Goal: Download file/media

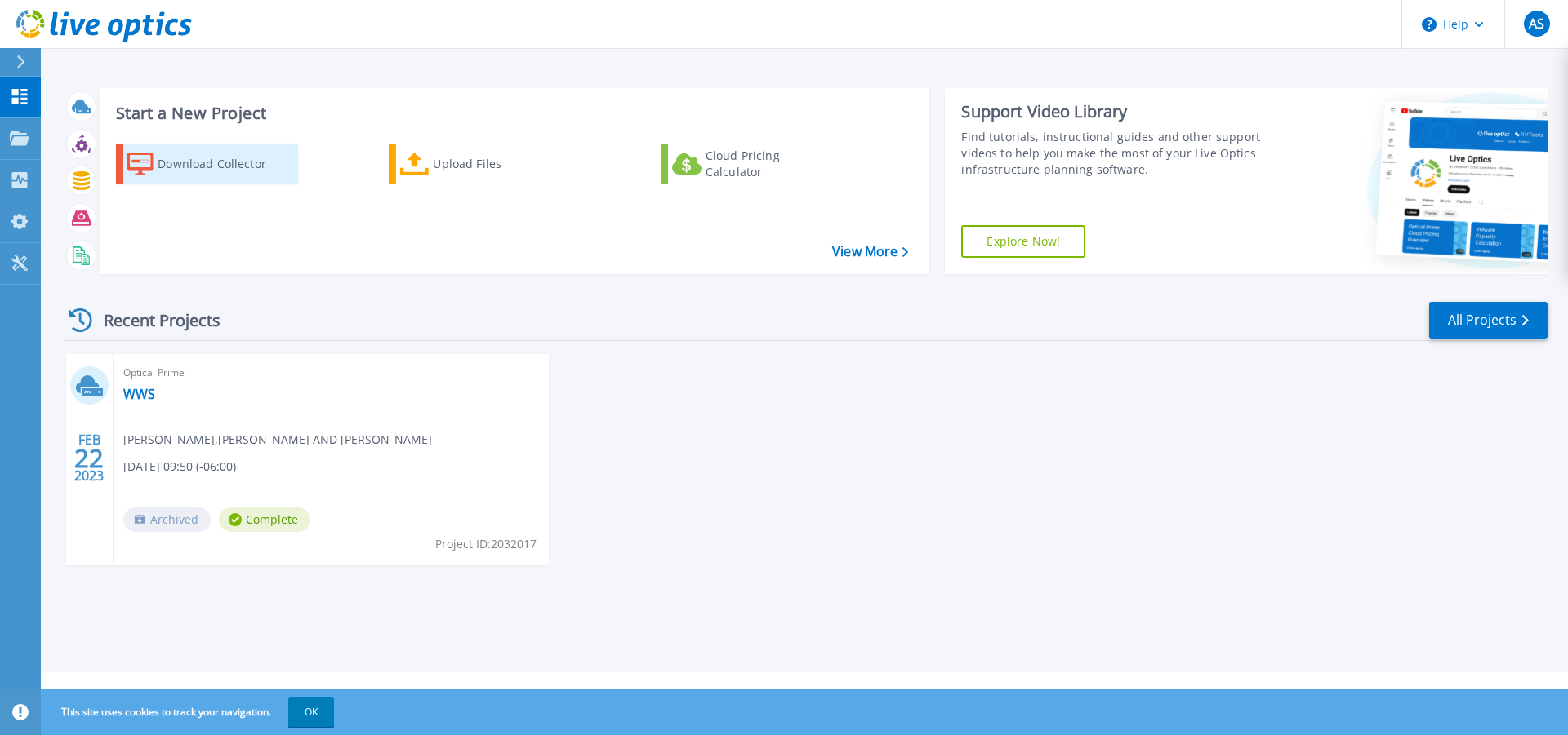
click at [182, 166] on div "Download Collector" at bounding box center [222, 164] width 130 height 32
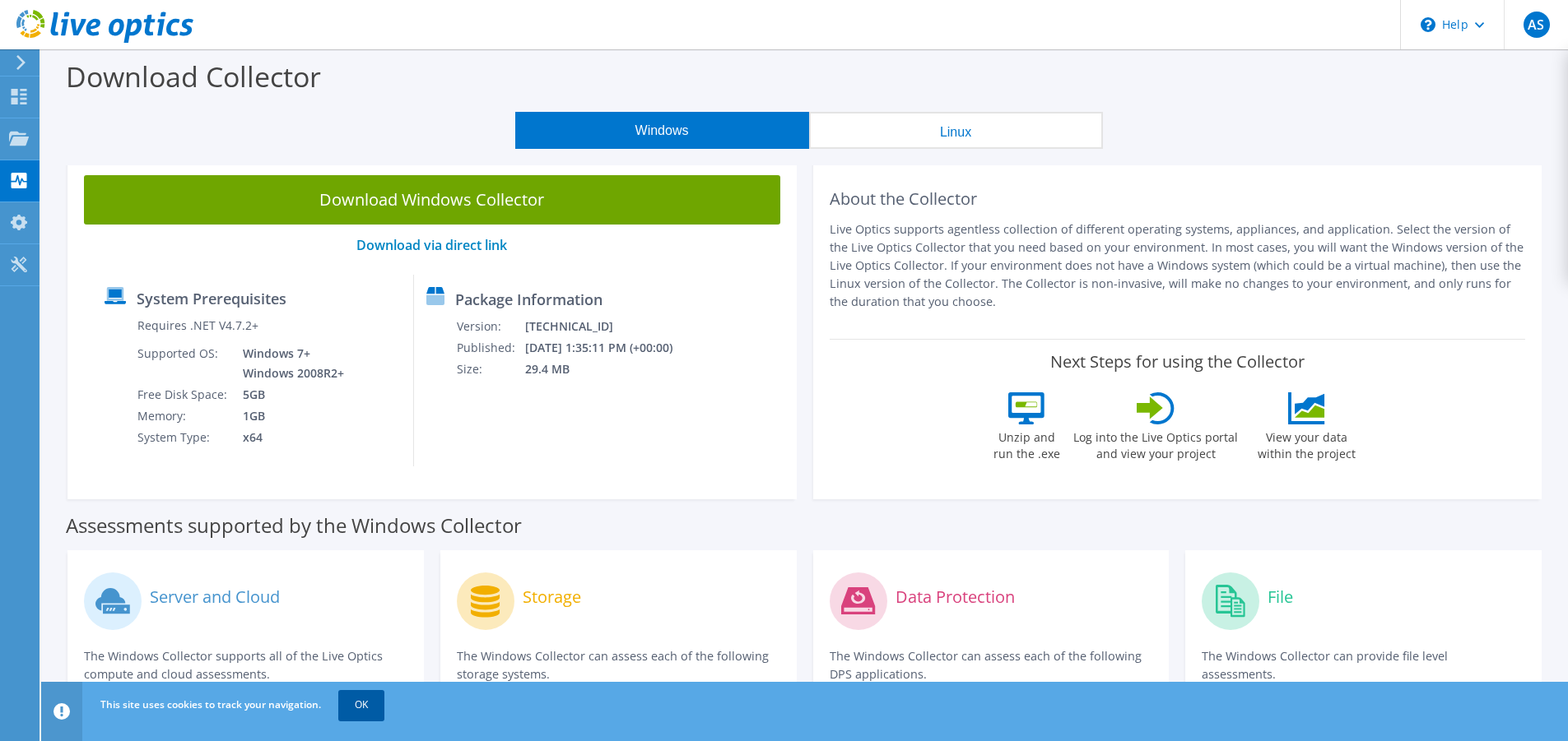
click at [363, 705] on link "OK" at bounding box center [362, 705] width 46 height 29
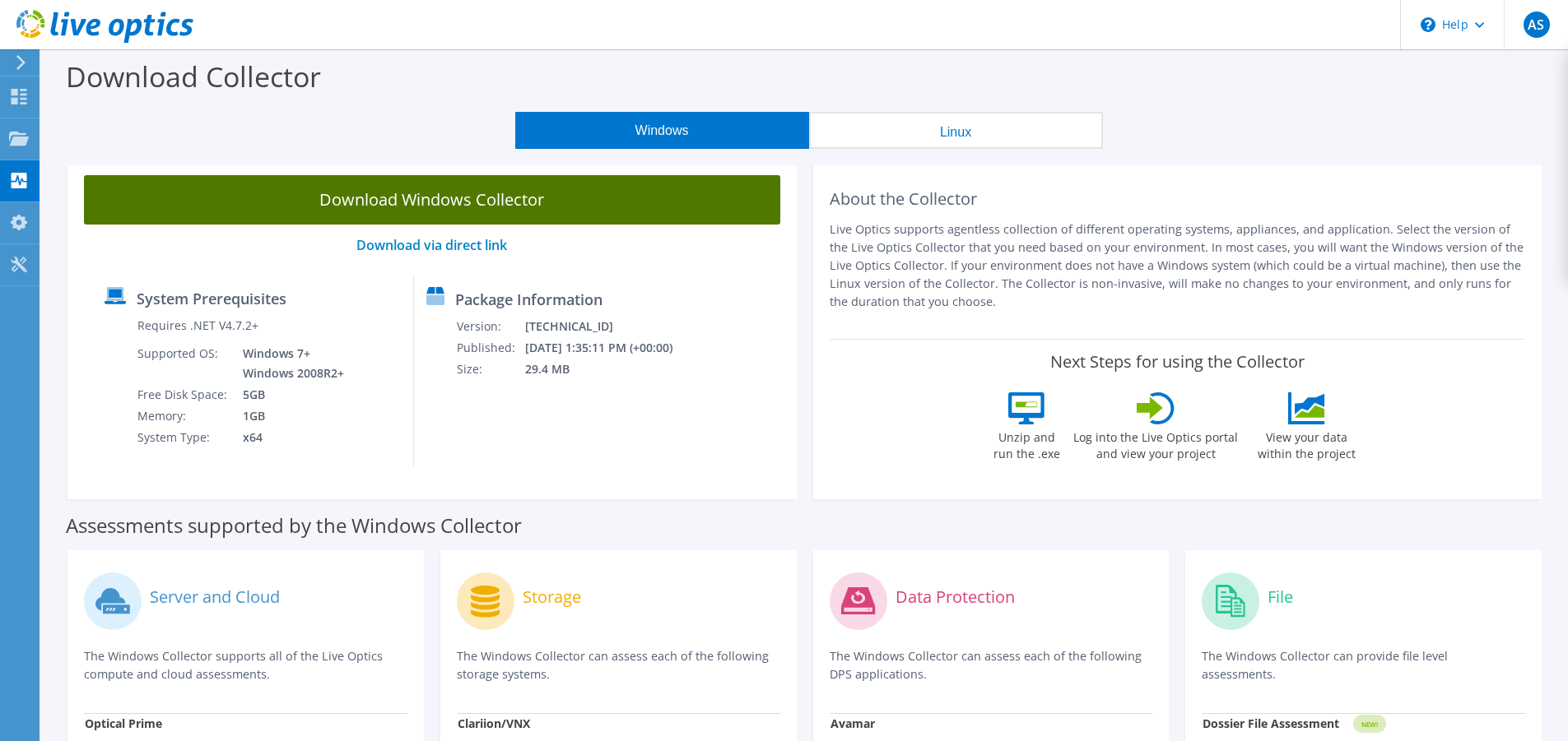
click at [403, 196] on link "Download Windows Collector" at bounding box center [432, 199] width 697 height 49
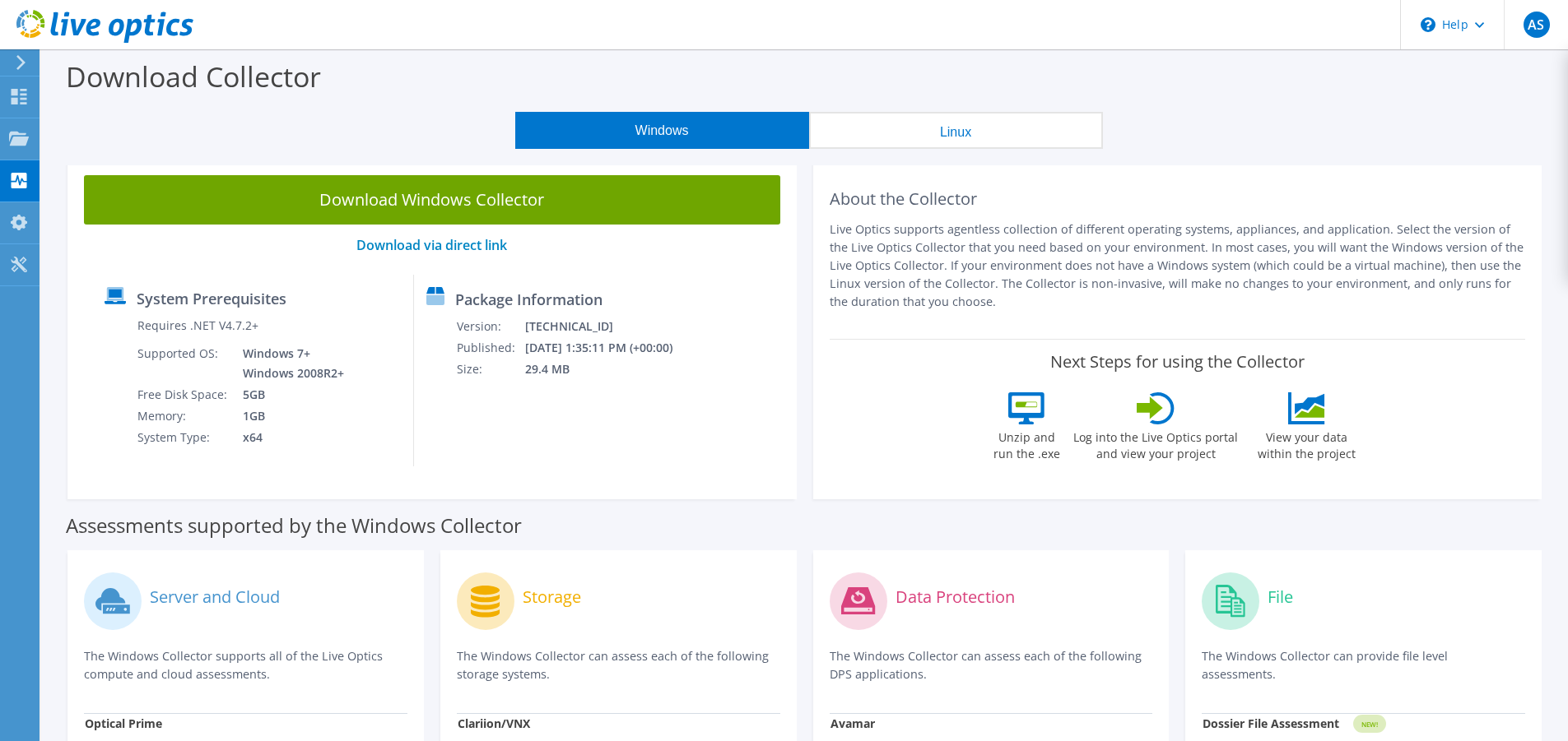
click at [1158, 416] on icon at bounding box center [1156, 408] width 38 height 32
click at [9, 99] on icon at bounding box center [19, 96] width 20 height 15
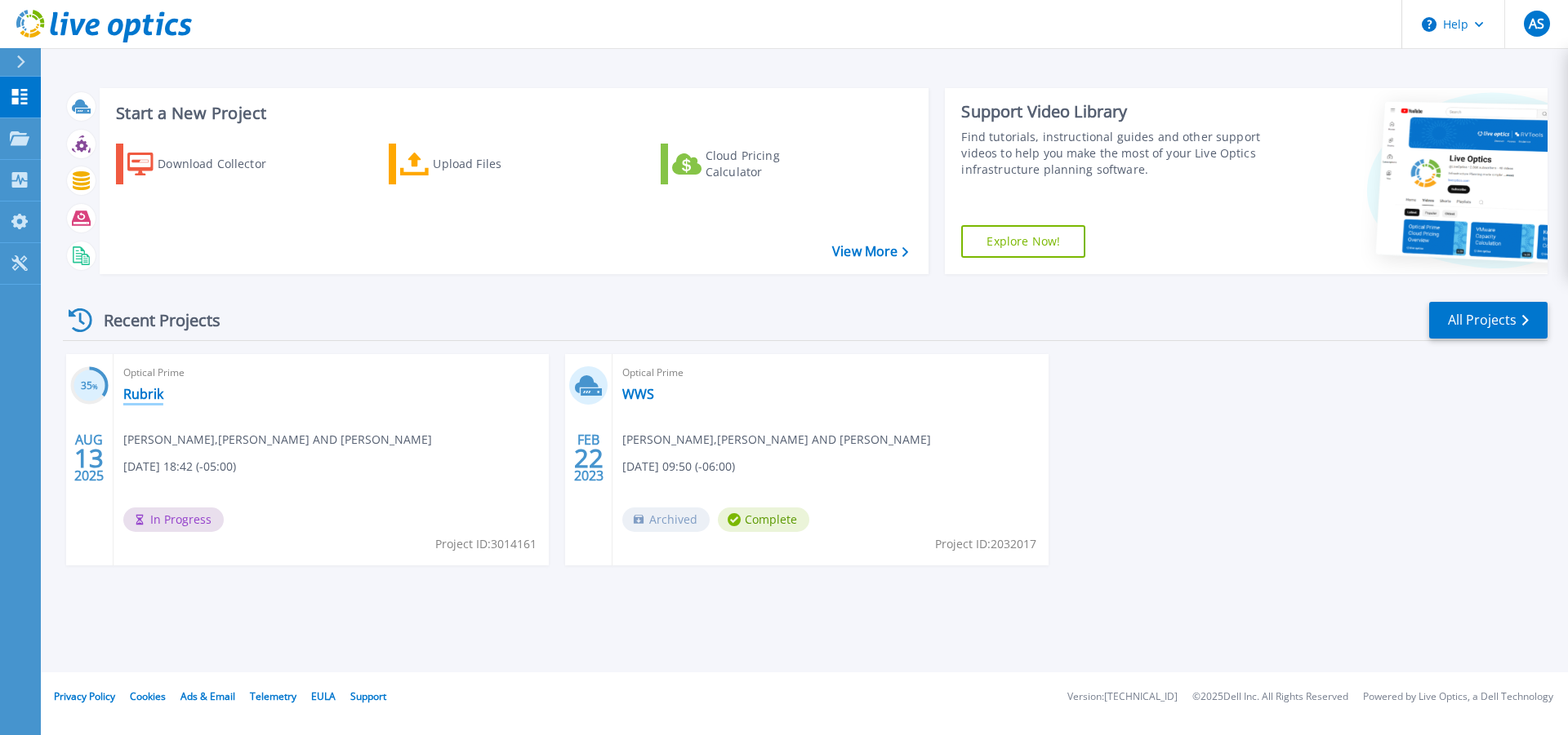
click at [139, 396] on link "Rubrik" at bounding box center [143, 393] width 40 height 16
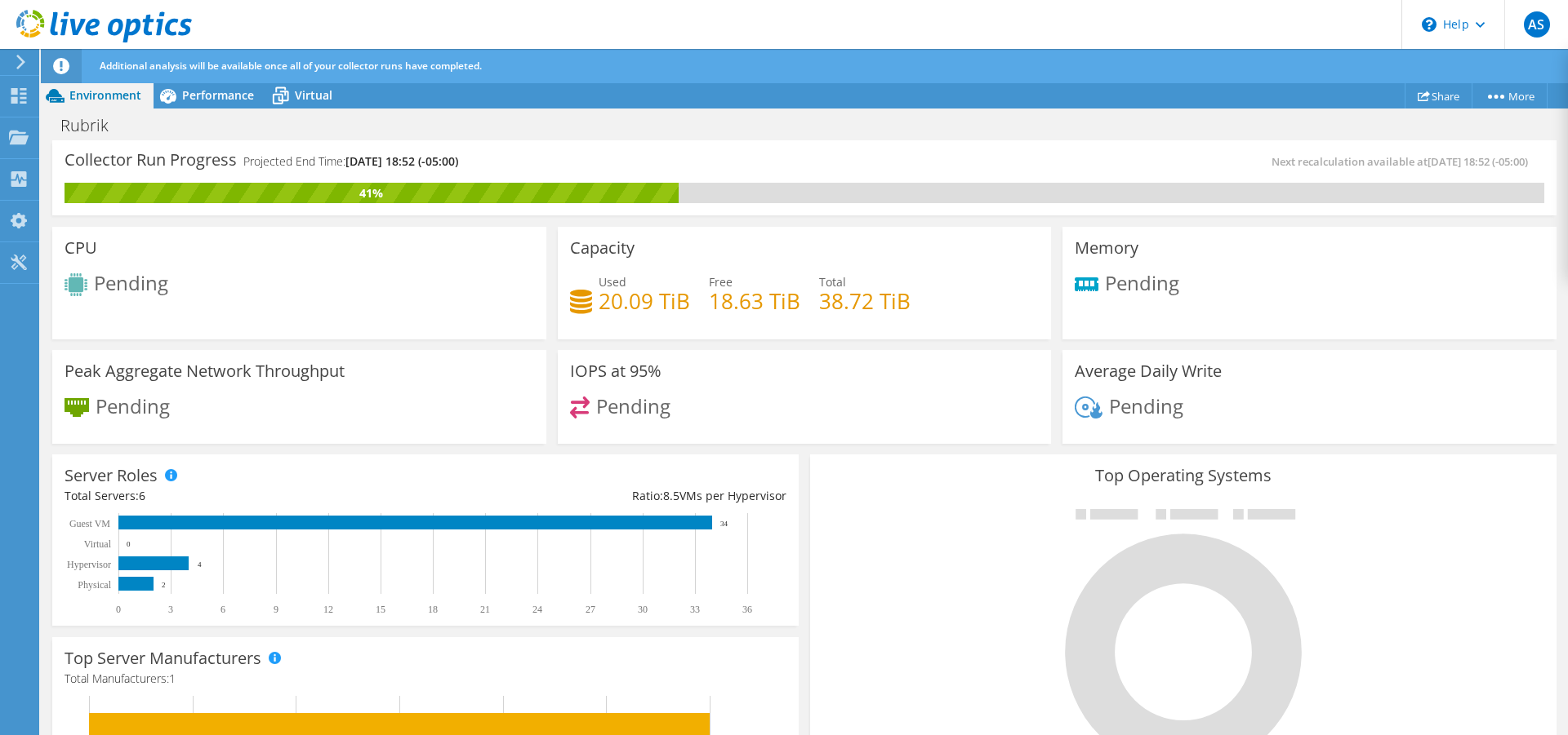
scroll to position [82, 0]
click at [206, 95] on span "Performance" at bounding box center [218, 95] width 72 height 15
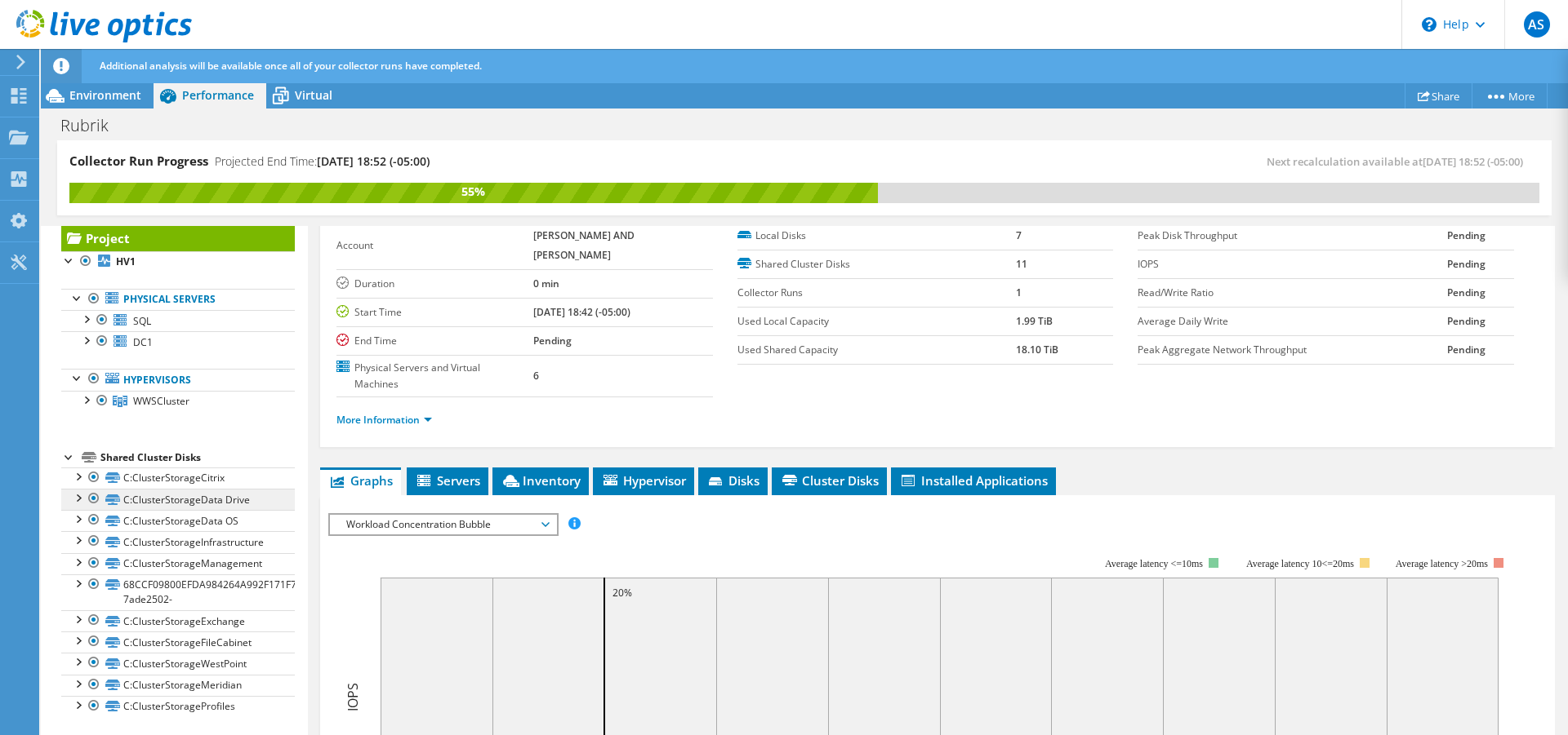
scroll to position [0, 0]
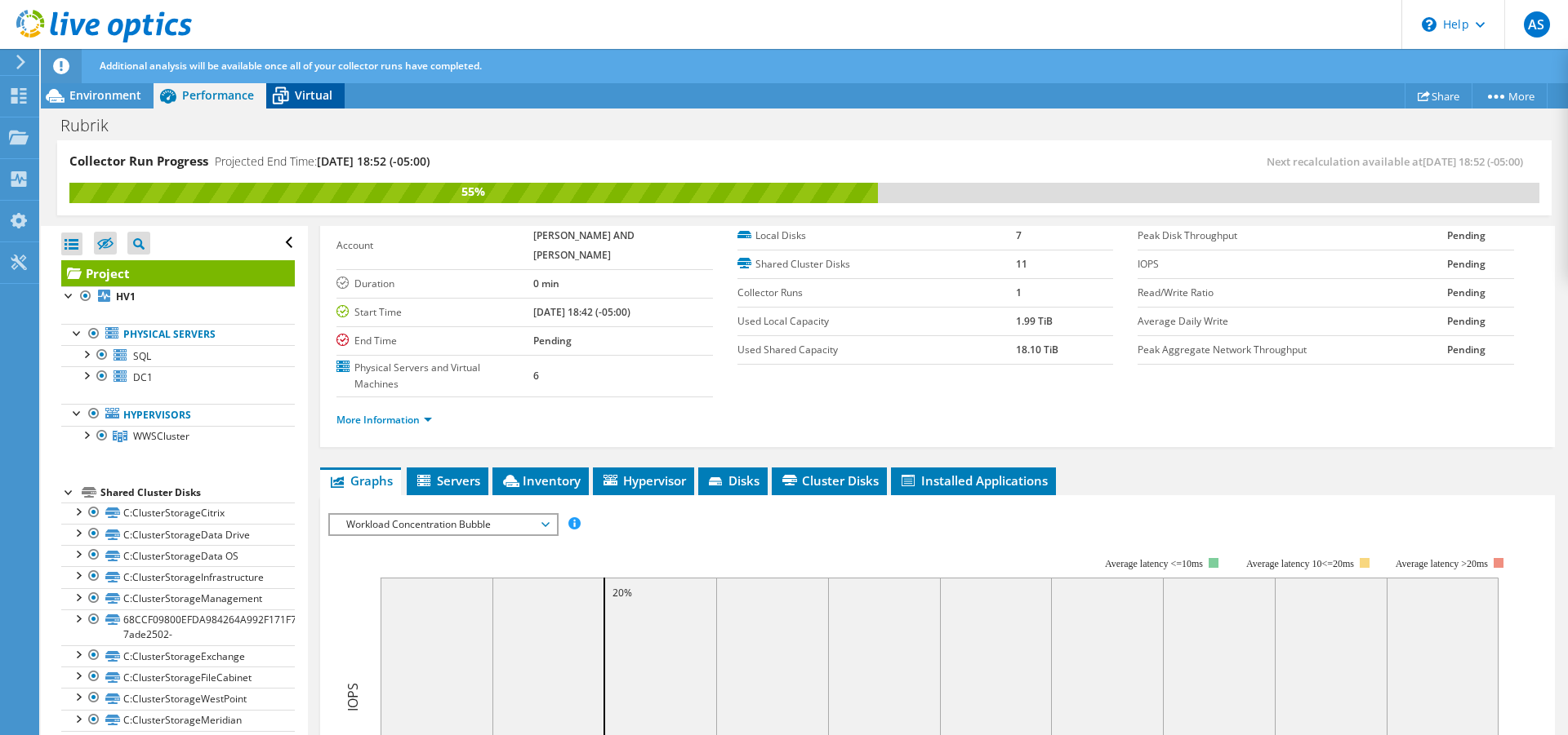
click at [310, 101] on span "Virtual" at bounding box center [314, 95] width 37 height 15
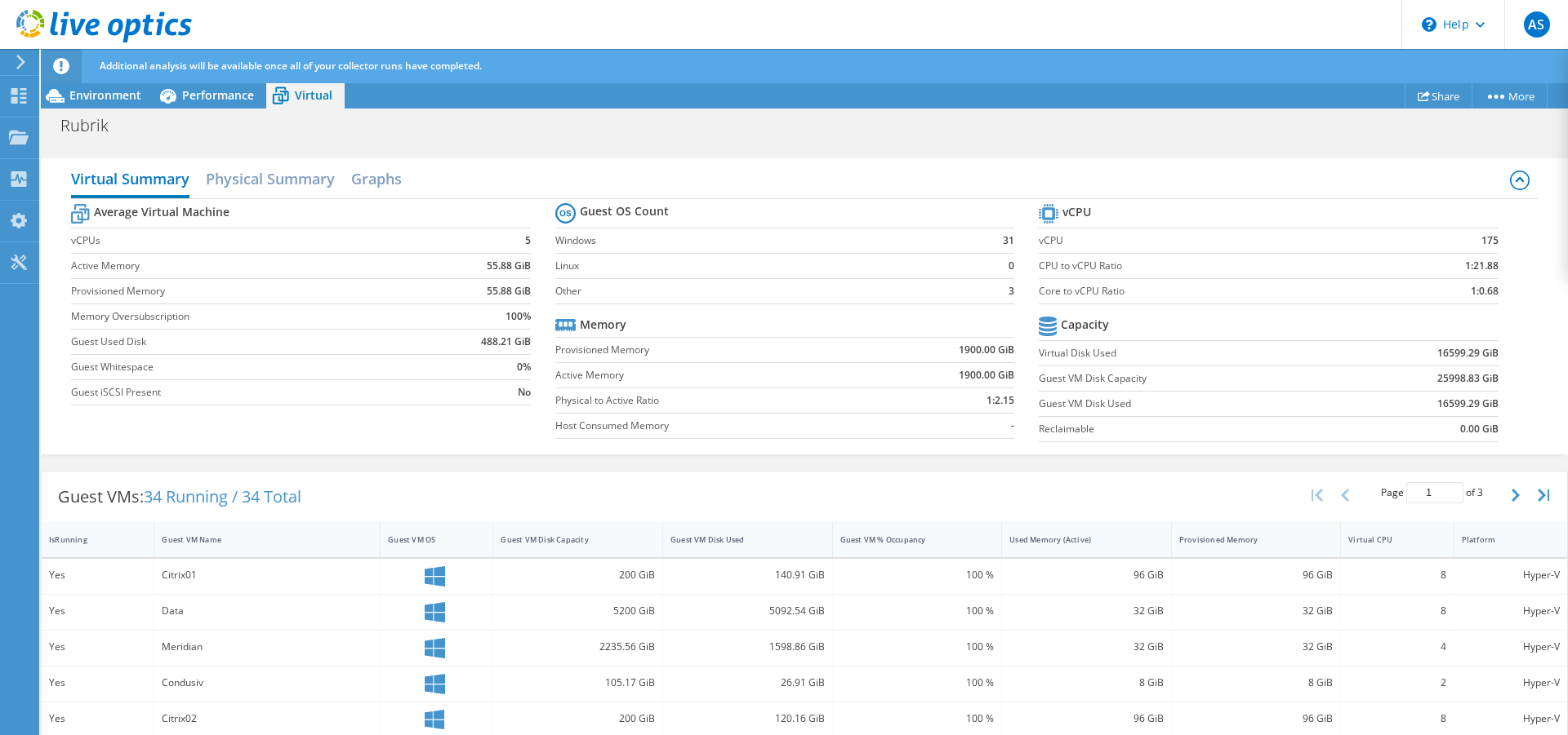
scroll to position [164, 0]
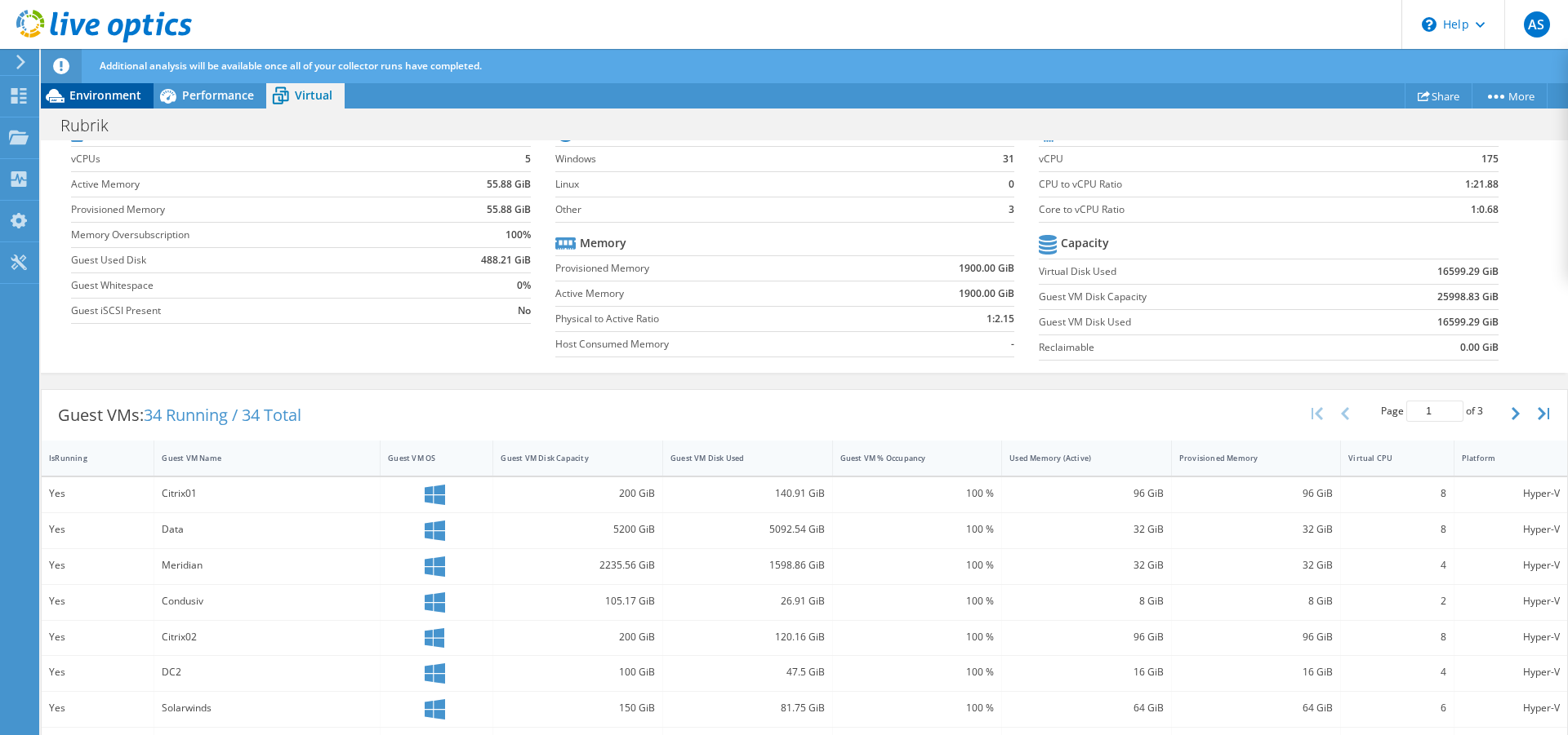
click at [99, 94] on span "Environment" at bounding box center [105, 95] width 72 height 15
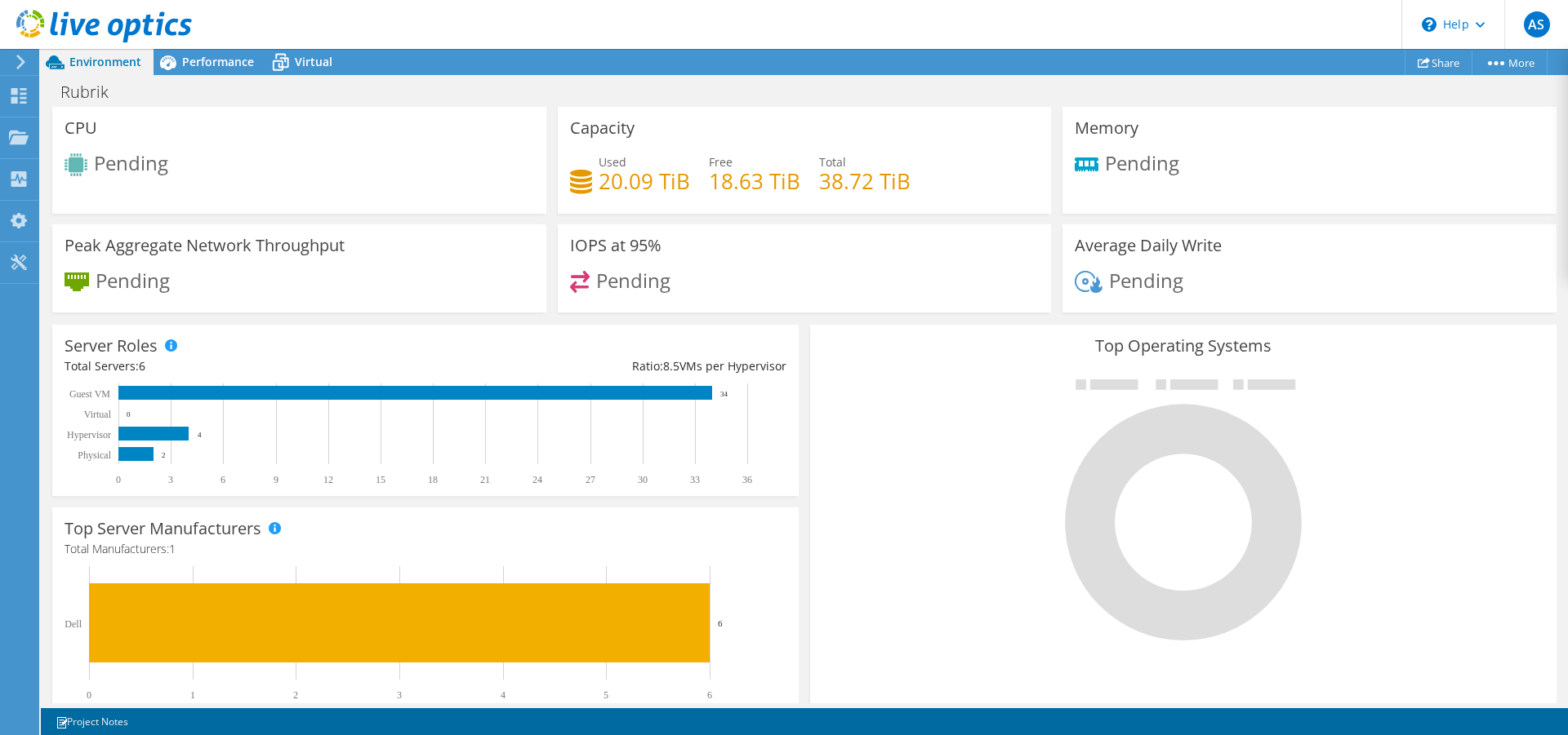
scroll to position [181, 0]
click at [209, 63] on span "Performance" at bounding box center [218, 61] width 72 height 15
click at [1154, 513] on icon at bounding box center [1183, 510] width 245 height 261
click at [220, 60] on span "Performance" at bounding box center [218, 61] width 72 height 15
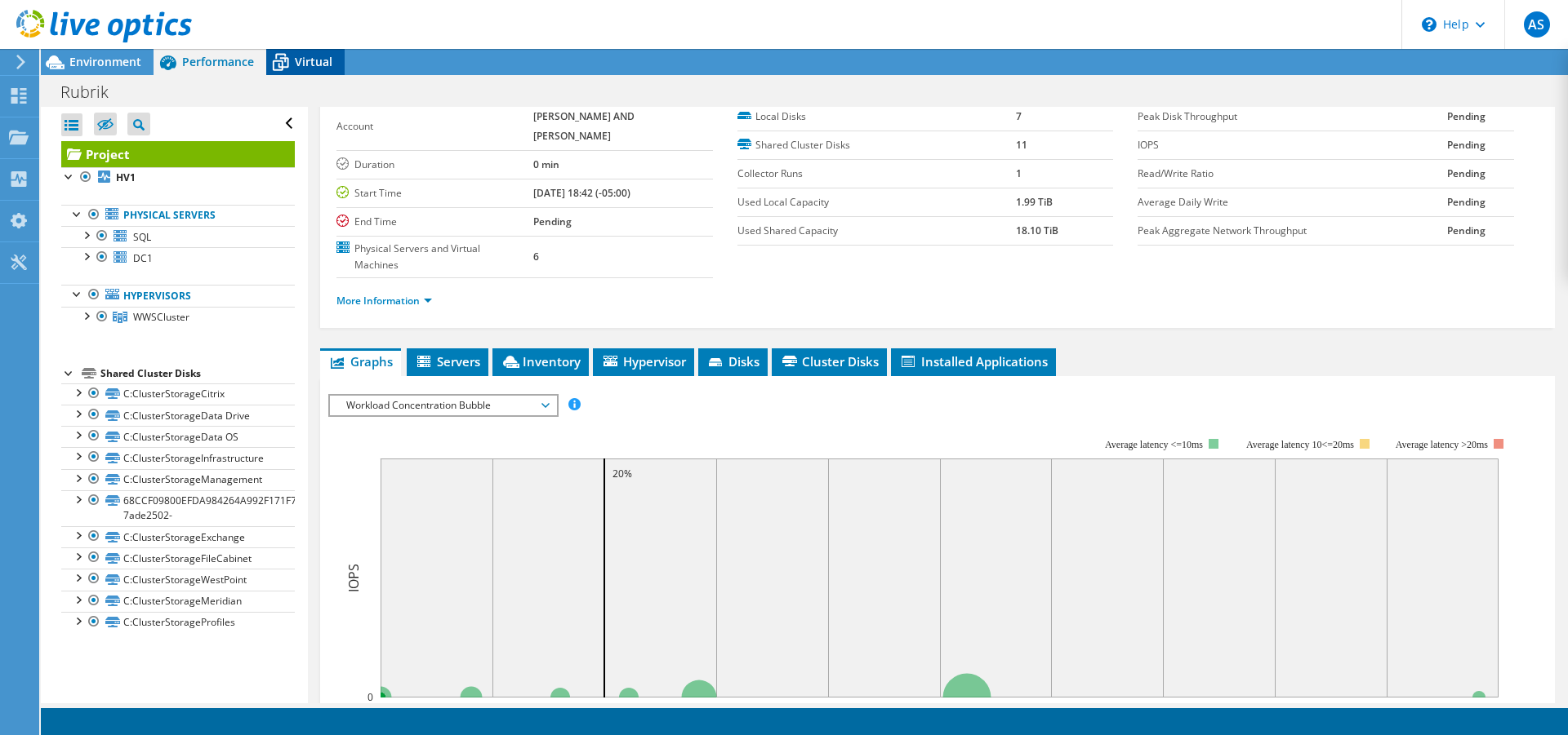
click at [291, 54] on icon at bounding box center [280, 63] width 29 height 29
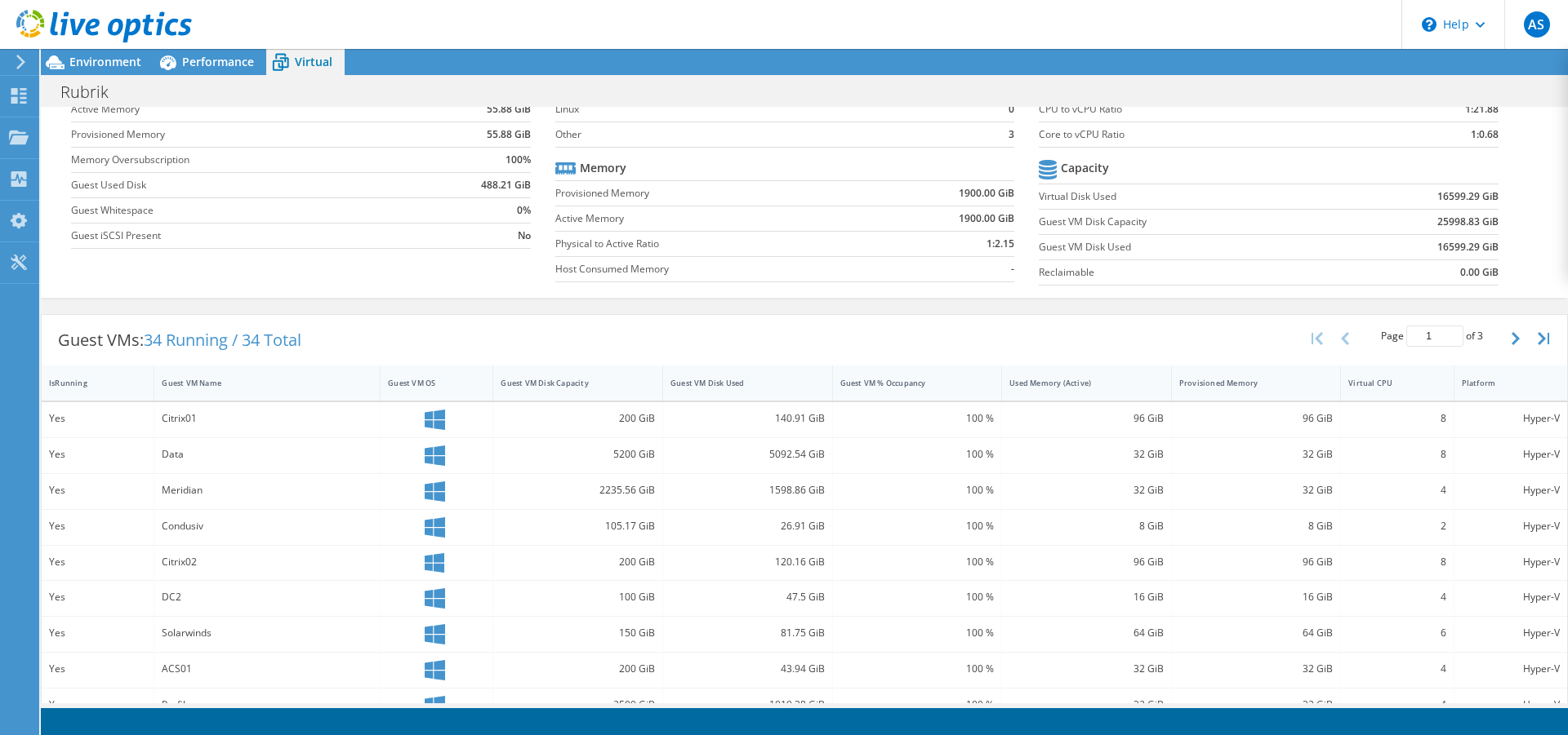
scroll to position [14, 0]
click at [229, 59] on span "Performance" at bounding box center [218, 61] width 72 height 15
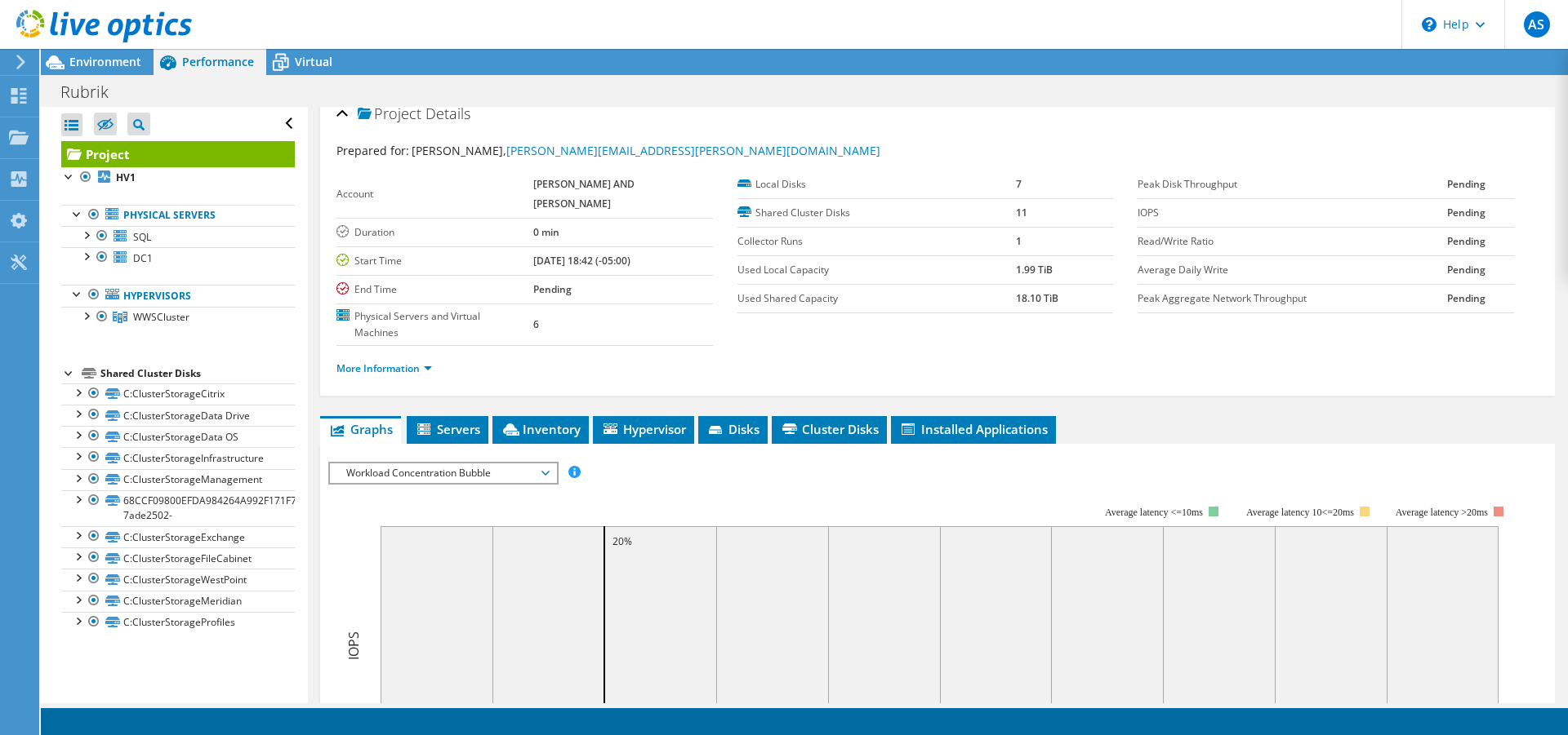
scroll to position [0, 0]
